Goal: Transaction & Acquisition: Download file/media

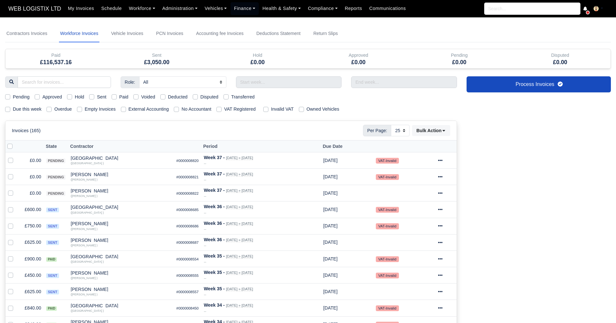
select select "25"
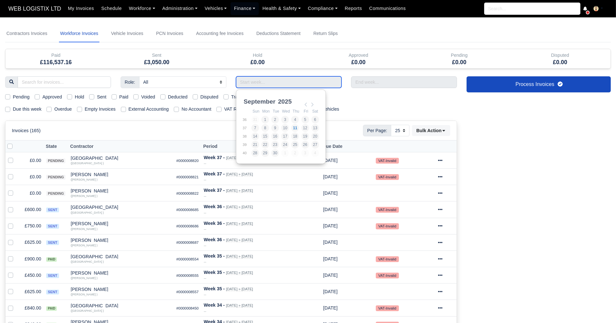
click at [259, 77] on input "Use the arrow keys to pick a date" at bounding box center [289, 82] width 106 height 12
type input "31/08/2025 - 06/09/2025"
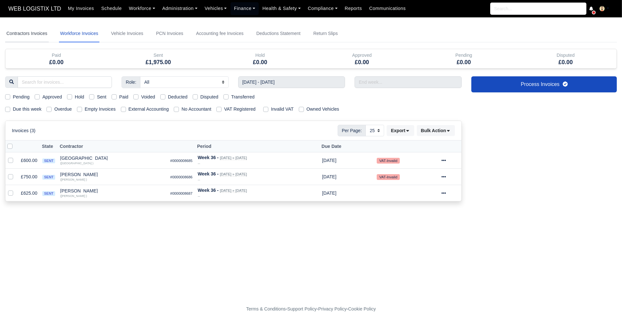
click at [29, 29] on link "Contractors Invoices" at bounding box center [27, 33] width 44 height 17
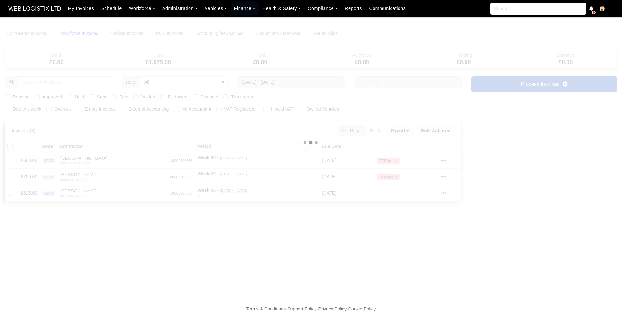
select select
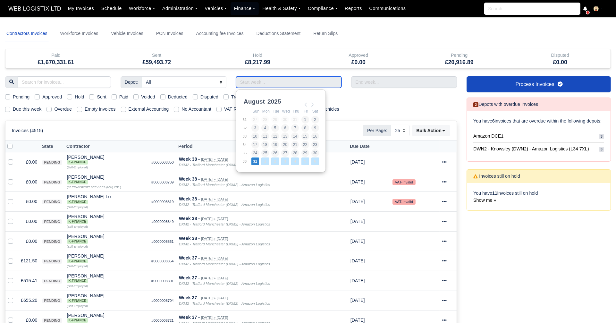
click at [249, 82] on input "Use the arrow keys to pick a date" at bounding box center [289, 82] width 106 height 12
click at [269, 82] on input "Use the arrow keys to pick a date" at bounding box center [289, 82] width 106 height 12
type input "31/08/2025 - 06/09/2025"
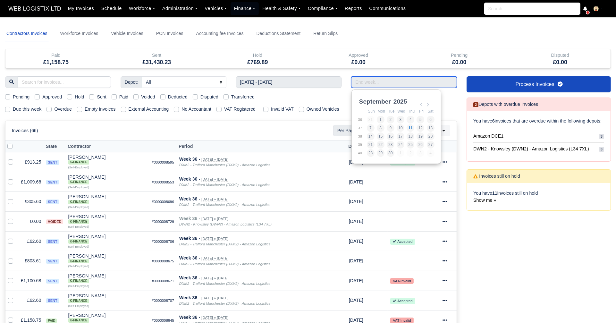
click at [369, 84] on input "Use the arrow keys to pick a date" at bounding box center [404, 82] width 106 height 12
type input "31/08/2025 - 06/09/2025"
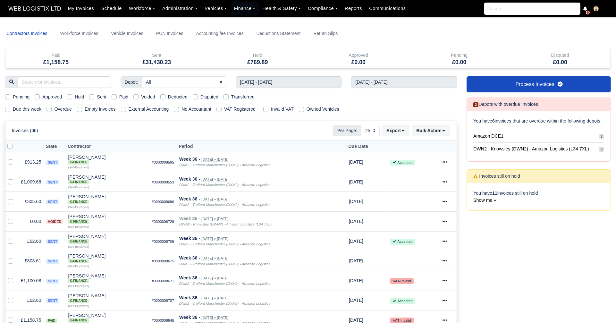
click at [97, 95] on label "Sent" at bounding box center [101, 96] width 9 height 7
click at [93, 95] on input "Sent" at bounding box center [91, 95] width 5 height 5
checkbox input "true"
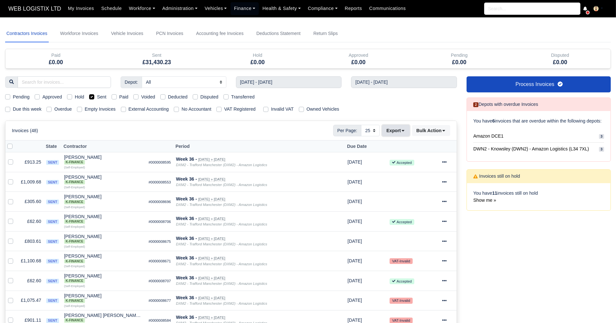
click at [405, 133] on button "Export" at bounding box center [395, 130] width 27 height 11
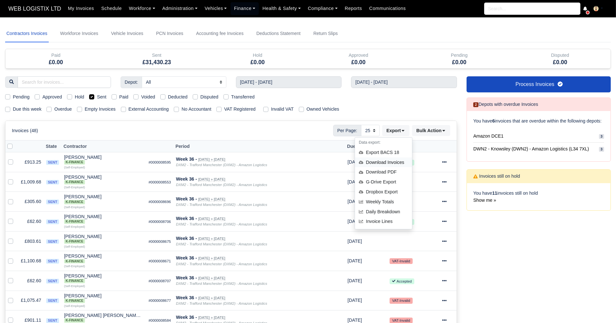
click at [397, 164] on div "Download Invoices" at bounding box center [383, 162] width 57 height 10
